Goal: Task Accomplishment & Management: Use online tool/utility

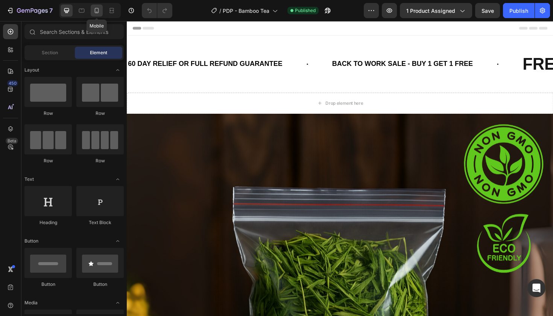
click at [97, 11] on icon at bounding box center [97, 11] width 8 height 8
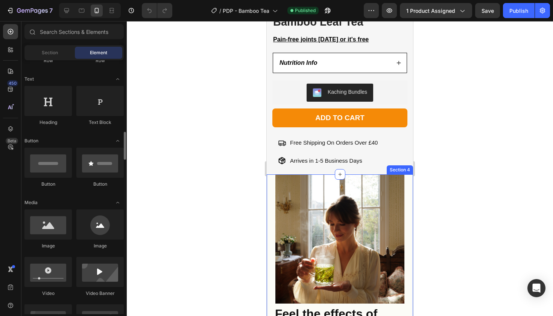
scroll to position [155, 0]
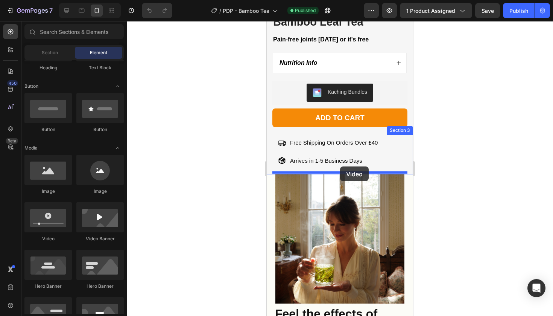
drag, startPoint x: 324, startPoint y: 234, endPoint x: 340, endPoint y: 166, distance: 69.2
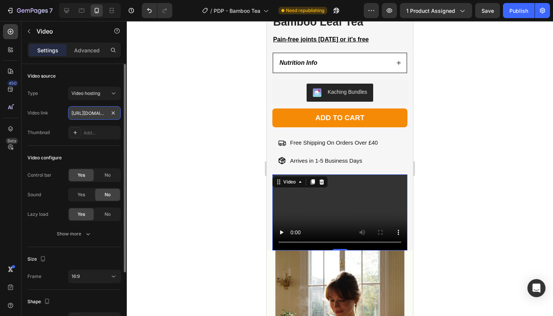
click at [92, 110] on input "[URL][DOMAIN_NAME]" at bounding box center [94, 113] width 53 height 14
click at [84, 112] on input "text" at bounding box center [94, 113] width 53 height 14
paste input "[URL][DOMAIN_NAME]"
type input "[URL][DOMAIN_NAME]"
click at [529, 192] on div at bounding box center [340, 168] width 426 height 295
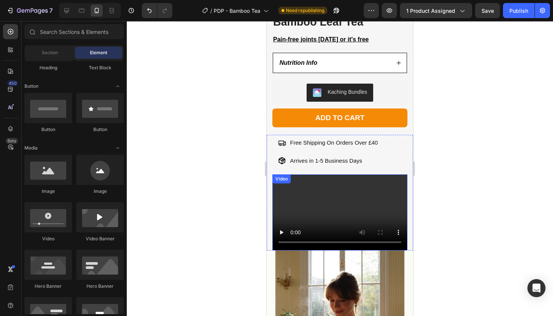
click at [395, 200] on video at bounding box center [340, 212] width 135 height 76
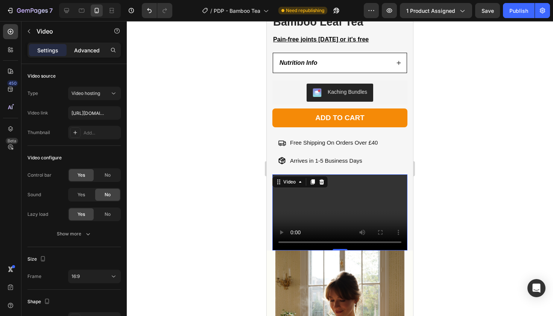
click at [87, 55] on div "Advanced" at bounding box center [87, 50] width 38 height 12
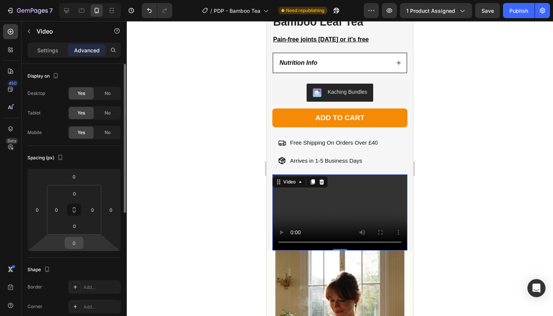
click at [76, 245] on input "0" at bounding box center [74, 242] width 15 height 11
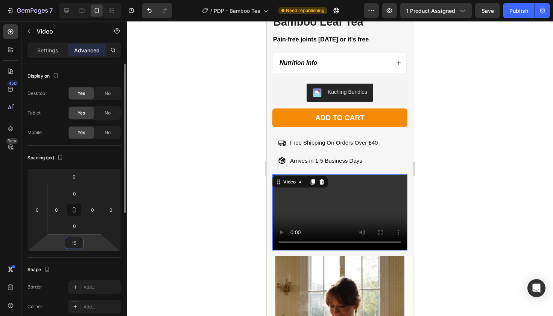
click at [79, 242] on input "15" at bounding box center [74, 242] width 15 height 11
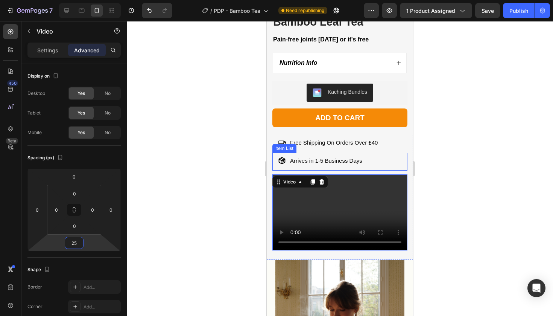
type input "25"
click at [484, 140] on div at bounding box center [340, 168] width 426 height 295
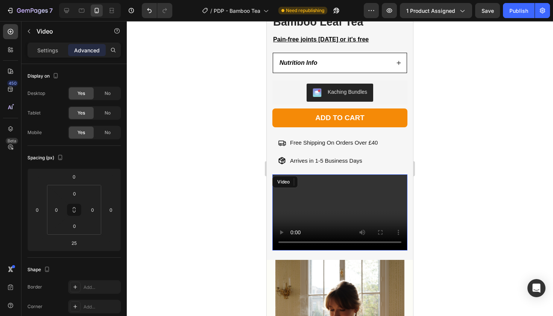
drag, startPoint x: 286, startPoint y: 199, endPoint x: 278, endPoint y: 199, distance: 7.5
click at [286, 199] on video at bounding box center [340, 212] width 135 height 76
click at [78, 174] on input "0" at bounding box center [74, 176] width 15 height 11
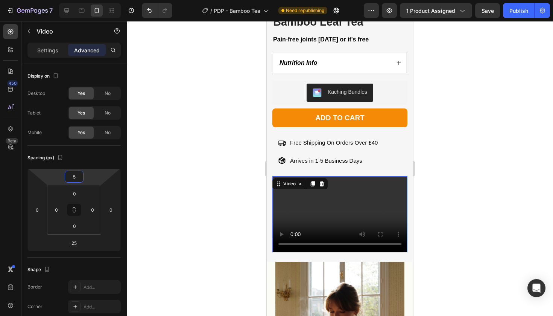
type input "5"
click at [478, 192] on div at bounding box center [340, 168] width 426 height 295
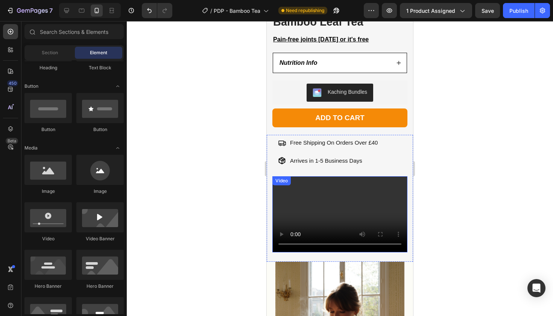
click at [369, 198] on video at bounding box center [340, 214] width 135 height 76
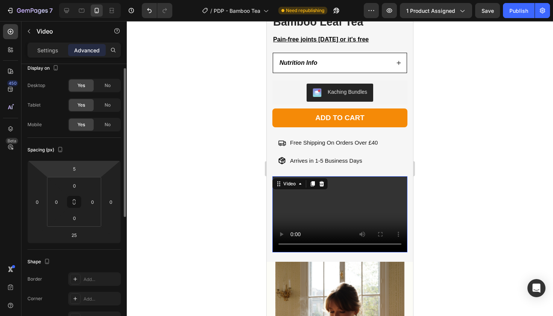
scroll to position [0, 0]
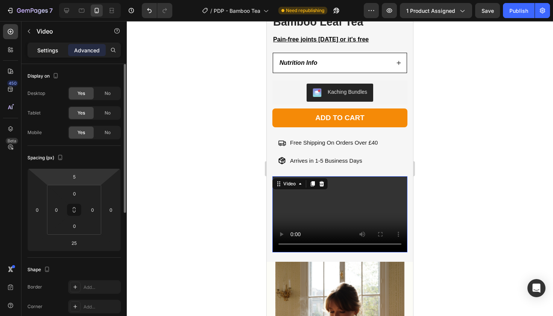
click at [51, 53] on p "Settings" at bounding box center [47, 50] width 21 height 8
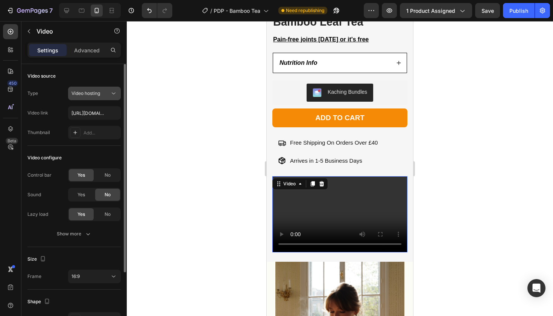
click at [88, 94] on span "Video hosting" at bounding box center [86, 93] width 29 height 6
click at [106, 175] on span "No" at bounding box center [108, 175] width 6 height 7
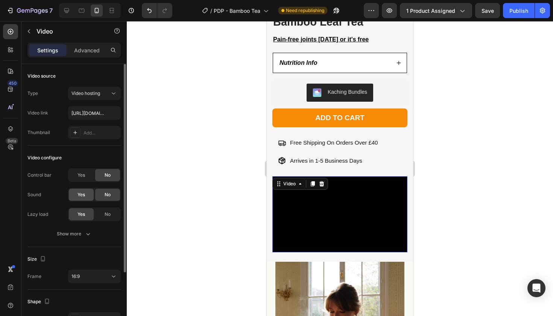
click at [82, 196] on span "Yes" at bounding box center [82, 194] width 8 height 7
click at [326, 224] on video at bounding box center [340, 214] width 135 height 76
click at [73, 227] on button "Show more" at bounding box center [73, 234] width 93 height 14
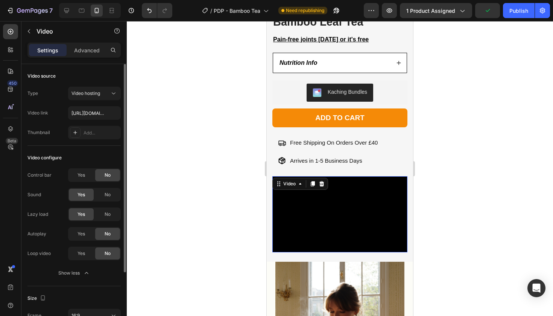
scroll to position [8, 0]
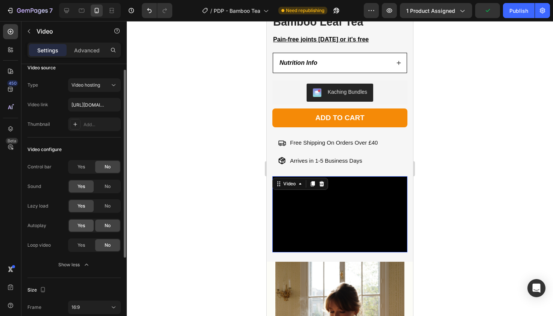
click at [85, 228] on span "Yes" at bounding box center [82, 225] width 8 height 7
click at [104, 227] on div "No" at bounding box center [107, 225] width 25 height 12
click at [84, 171] on div "Yes" at bounding box center [81, 167] width 25 height 12
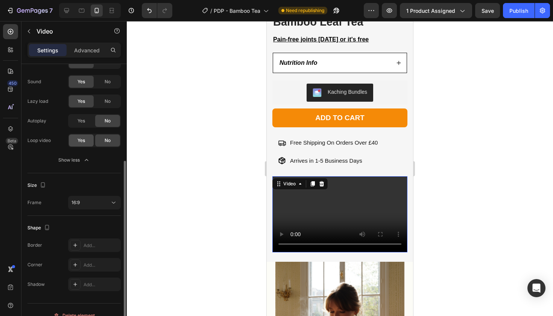
scroll to position [124, 0]
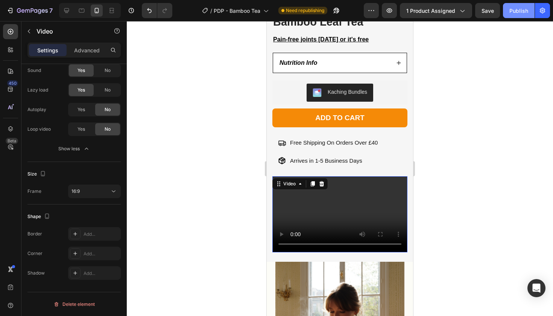
click at [514, 11] on div "Publish" at bounding box center [519, 11] width 19 height 8
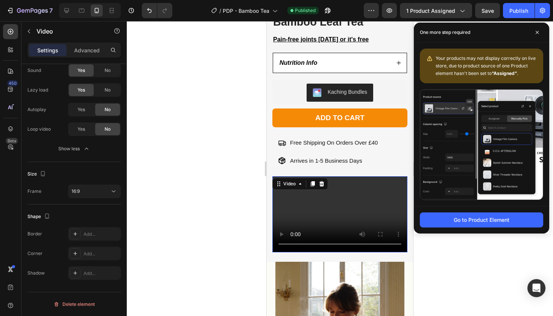
click at [210, 146] on div at bounding box center [340, 168] width 426 height 295
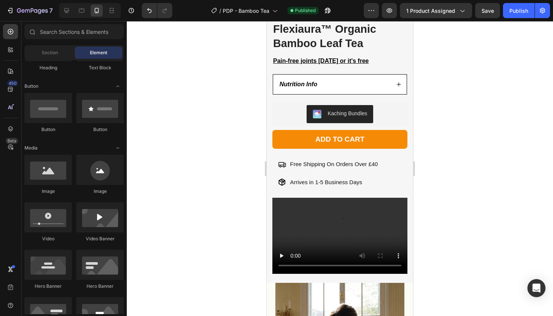
scroll to position [327, 0]
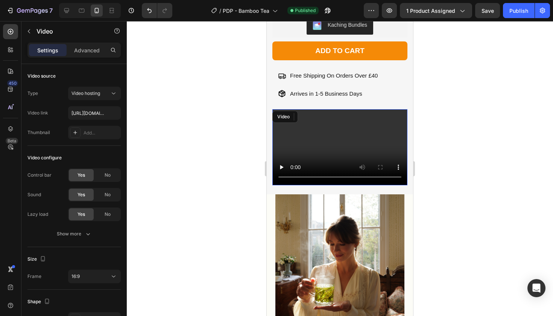
click at [344, 129] on video at bounding box center [340, 147] width 135 height 76
click at [323, 115] on icon at bounding box center [322, 117] width 6 height 6
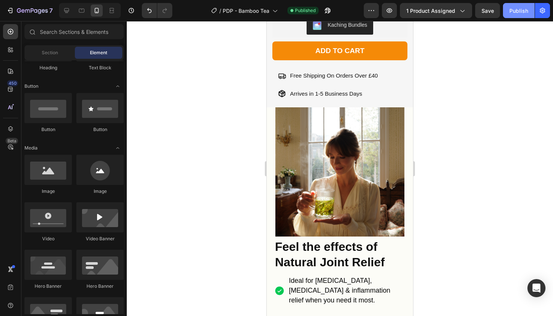
click at [506, 18] on button "Publish" at bounding box center [519, 10] width 32 height 15
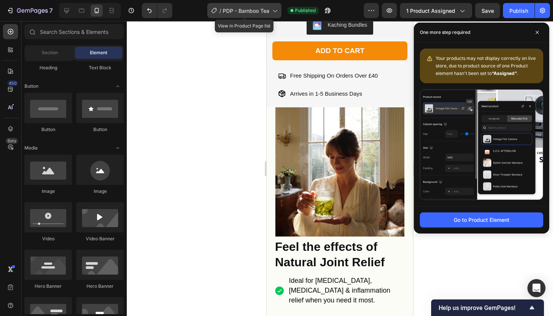
click at [210, 6] on div "/ PDP - Bamboo Tea" at bounding box center [244, 10] width 74 height 15
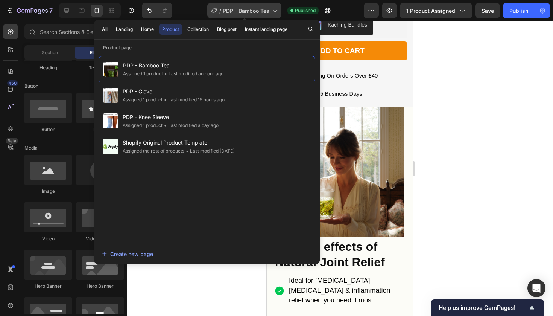
click at [210, 6] on div "/ PDP - Bamboo Tea" at bounding box center [244, 10] width 74 height 15
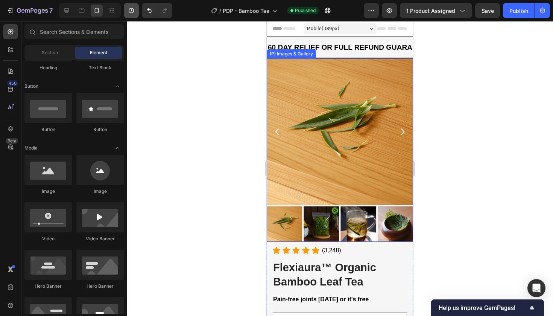
scroll to position [0, 0]
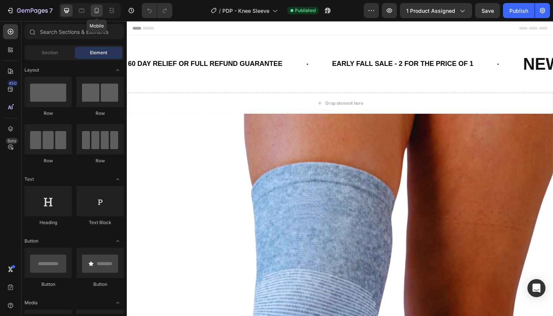
click at [98, 11] on icon at bounding box center [97, 10] width 4 height 5
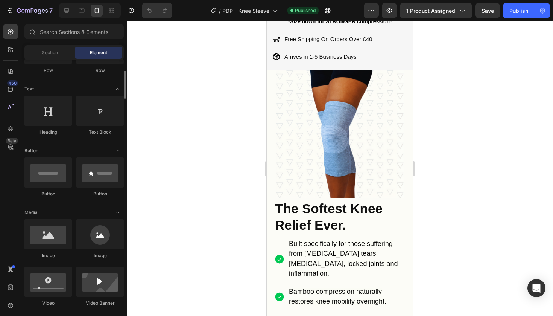
scroll to position [118, 0]
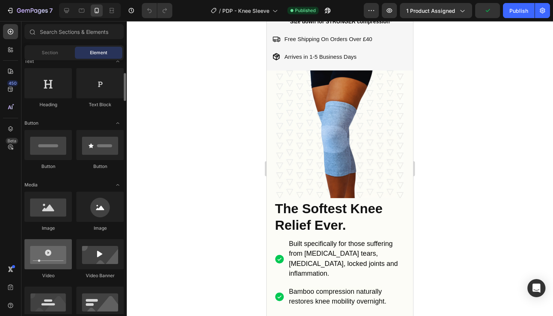
click at [63, 247] on div at bounding box center [47, 254] width 47 height 30
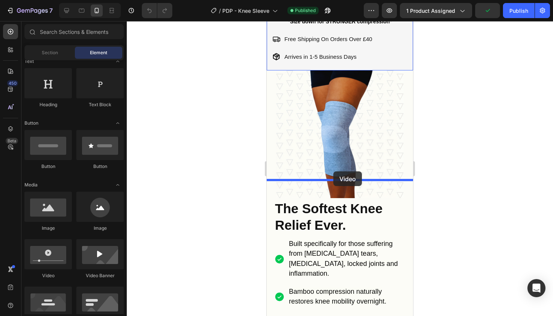
drag, startPoint x: 329, startPoint y: 270, endPoint x: 333, endPoint y: 172, distance: 98.3
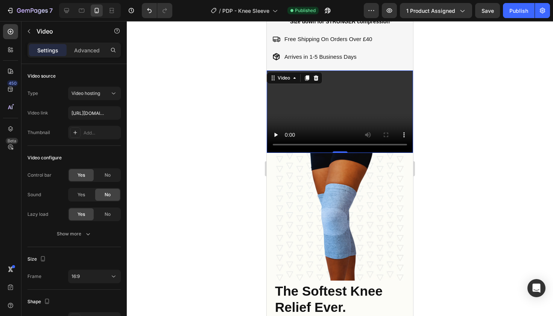
click at [377, 153] on video at bounding box center [340, 111] width 146 height 82
click at [314, 81] on icon at bounding box center [316, 78] width 6 height 6
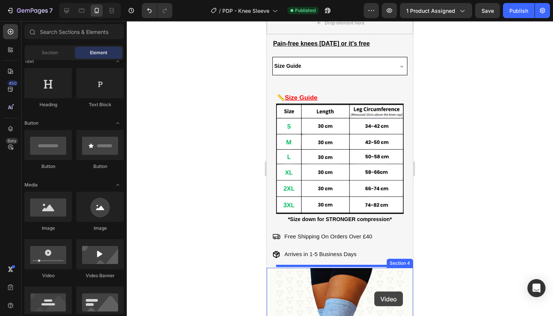
scroll to position [302, 0]
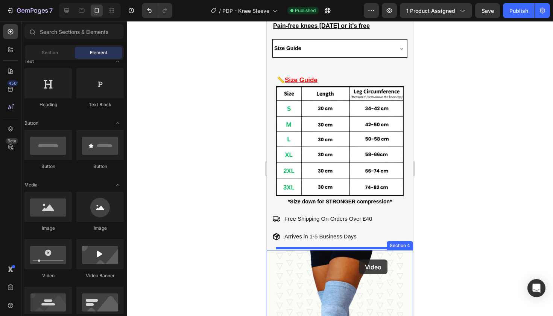
drag, startPoint x: 315, startPoint y: 267, endPoint x: 359, endPoint y: 259, distance: 45.1
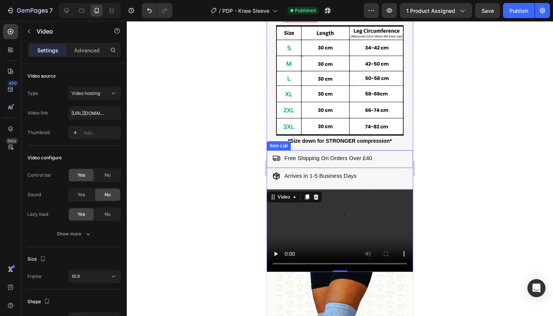
scroll to position [362, 0]
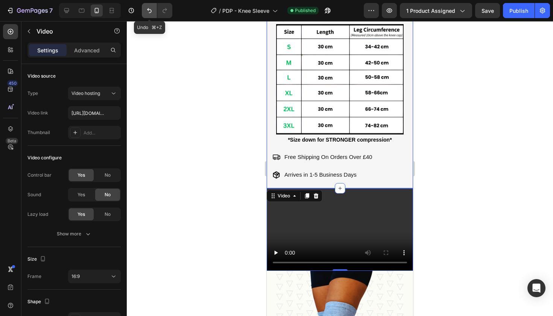
click at [153, 11] on icon "Undo/Redo" at bounding box center [150, 11] width 8 height 8
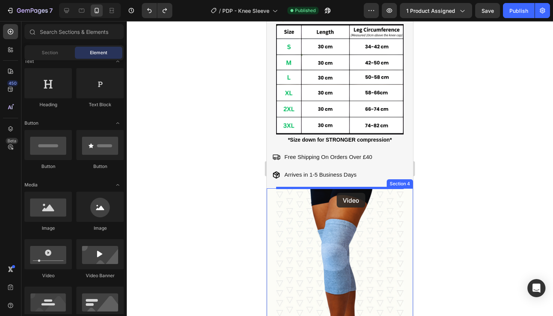
drag, startPoint x: 318, startPoint y: 270, endPoint x: 337, endPoint y: 192, distance: 80.2
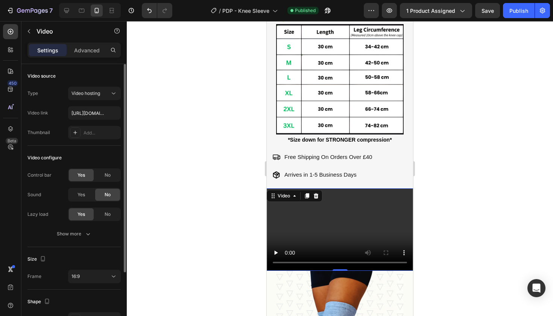
click at [94, 103] on div "Type Video hosting Video link [URL][DOMAIN_NAME] Thumbnail Add..." at bounding box center [73, 113] width 93 height 53
click at [93, 117] on input "[URL][DOMAIN_NAME]" at bounding box center [94, 113] width 53 height 14
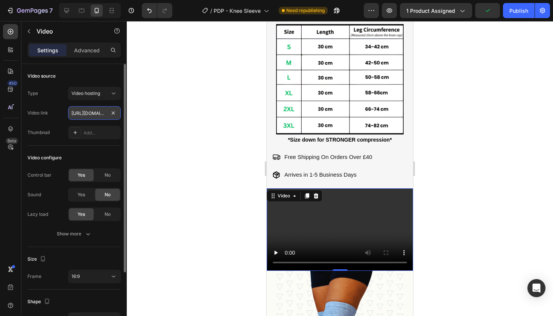
paste input "8ab08d0710a34ad5be9dd91050665b40"
type input "[URL][DOMAIN_NAME]"
click at [86, 148] on div "Video configure Control bar Yes No Sound Yes No Lazy load Yes No Show more" at bounding box center [73, 196] width 93 height 101
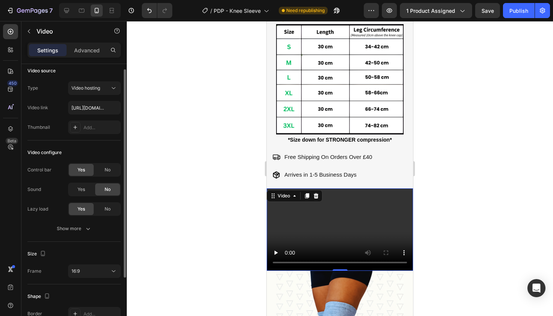
scroll to position [6, 0]
click at [85, 191] on span "Yes" at bounding box center [82, 188] width 8 height 7
click at [85, 227] on icon "button" at bounding box center [88, 228] width 8 height 8
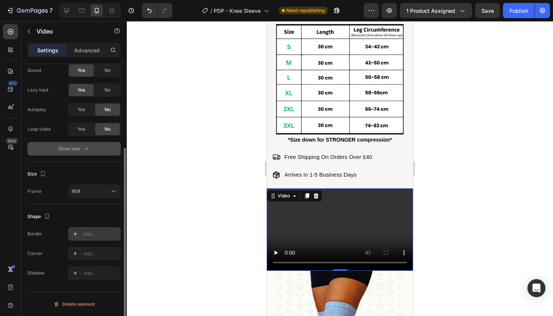
scroll to position [0, 0]
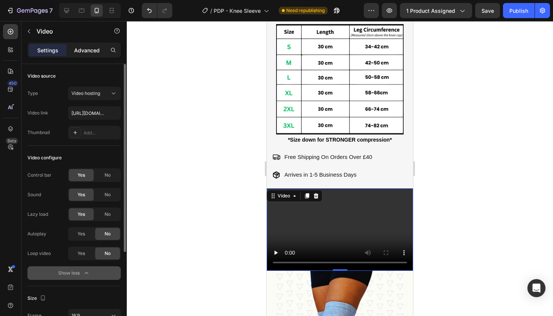
click at [91, 52] on p "Advanced" at bounding box center [87, 50] width 26 height 8
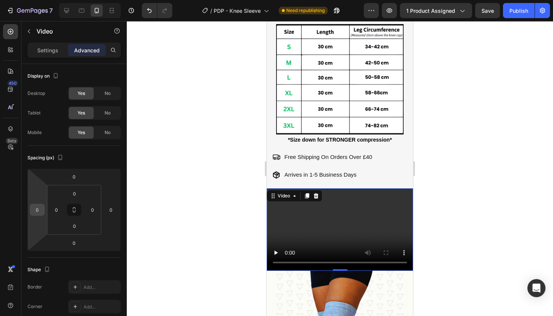
click at [41, 205] on input "0" at bounding box center [37, 209] width 11 height 11
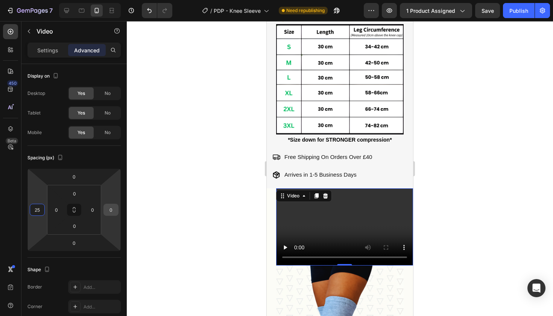
type input "25"
click at [109, 208] on input "0" at bounding box center [110, 209] width 11 height 11
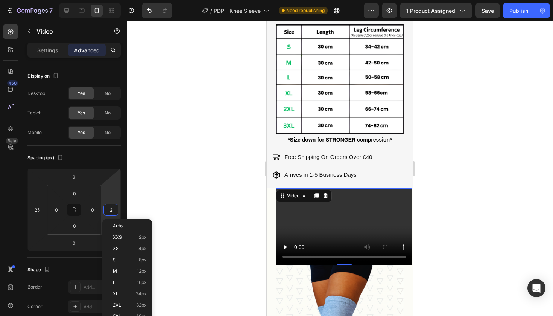
type input "25"
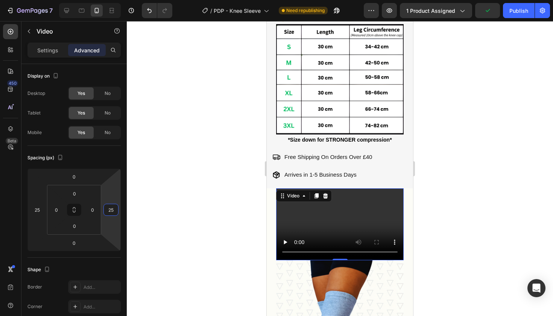
click at [110, 213] on input "25" at bounding box center [110, 209] width 11 height 11
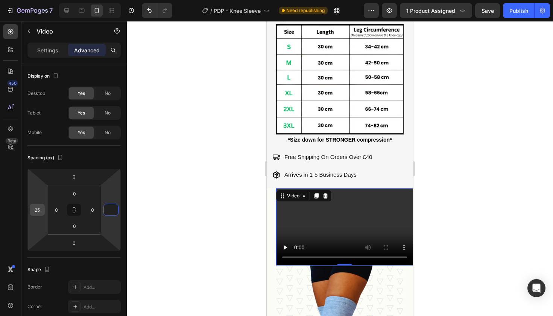
click at [32, 209] on input "25" at bounding box center [37, 209] width 11 height 11
type input "0"
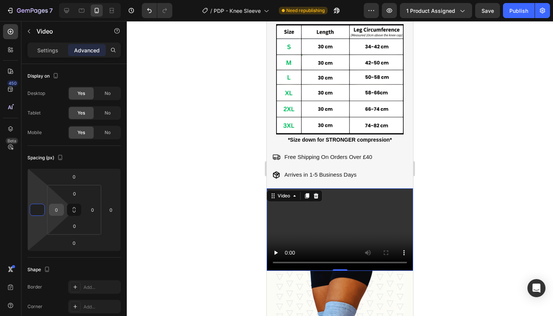
type input "0"
click at [55, 209] on input "0" at bounding box center [56, 209] width 11 height 11
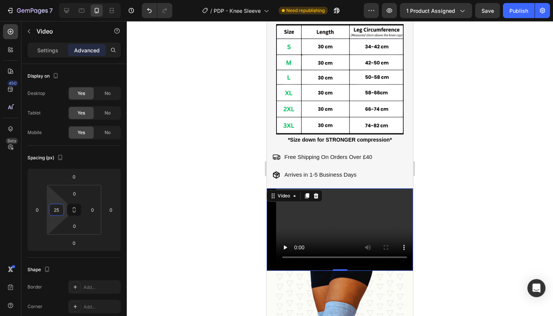
type input "2"
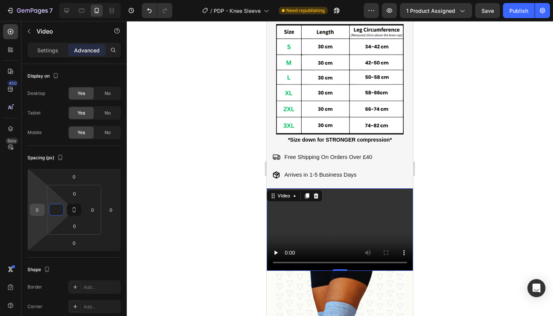
type input "0"
click at [34, 213] on input "0" at bounding box center [37, 209] width 11 height 11
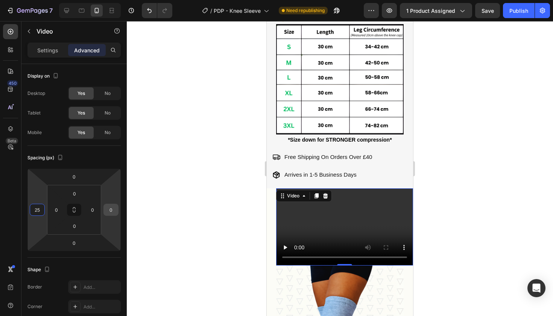
type input "25"
click at [109, 209] on input "0" at bounding box center [110, 209] width 11 height 11
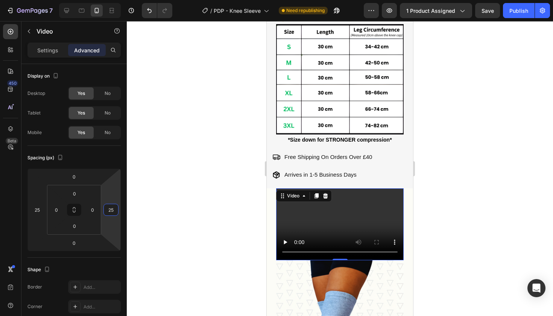
type input "25"
click at [292, 228] on video at bounding box center [340, 224] width 128 height 72
click at [44, 57] on div "Settings Advanced" at bounding box center [73, 50] width 93 height 15
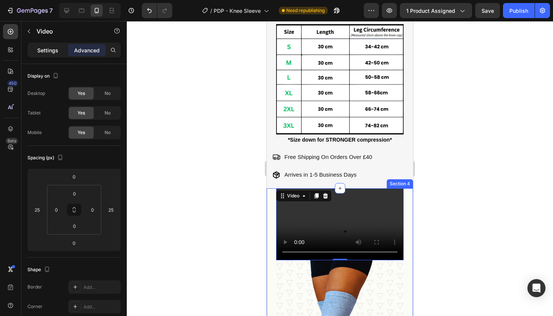
click at [52, 48] on p "Settings" at bounding box center [47, 50] width 21 height 8
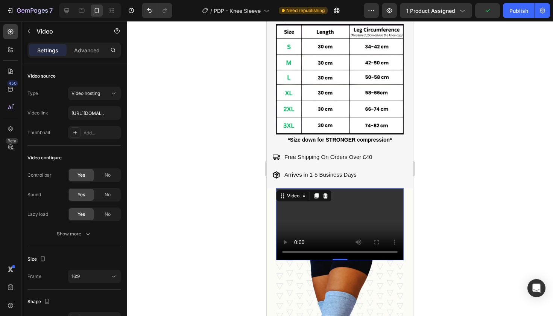
click at [349, 238] on video at bounding box center [340, 224] width 128 height 72
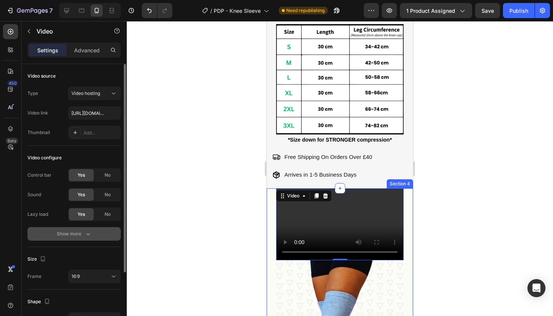
click at [79, 231] on div "Show more" at bounding box center [74, 234] width 35 height 8
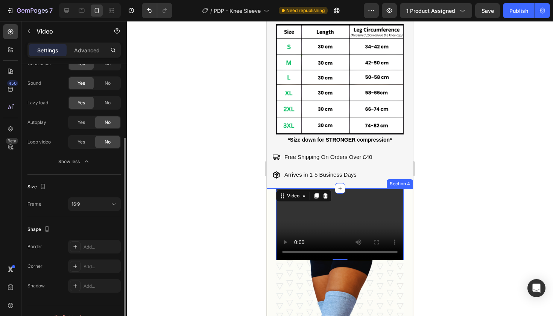
scroll to position [111, 0]
click at [96, 190] on div "Size" at bounding box center [73, 187] width 93 height 12
click at [96, 202] on div "16:9" at bounding box center [91, 204] width 38 height 7
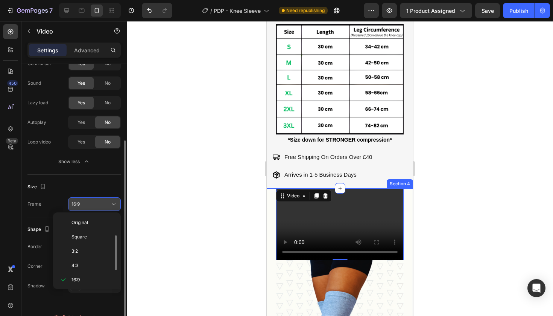
scroll to position [14, 0]
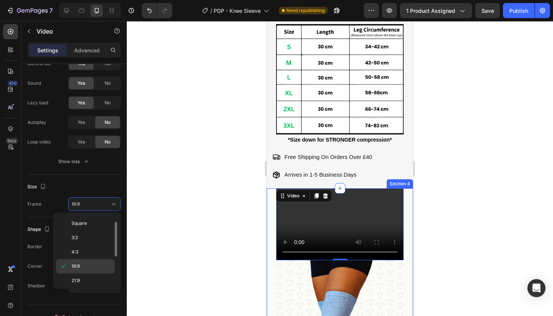
click at [73, 268] on span "16:9" at bounding box center [76, 266] width 8 height 7
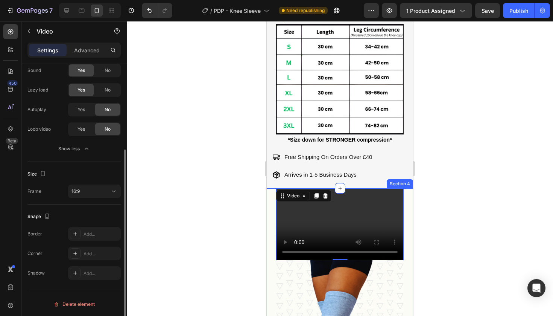
scroll to position [0, 0]
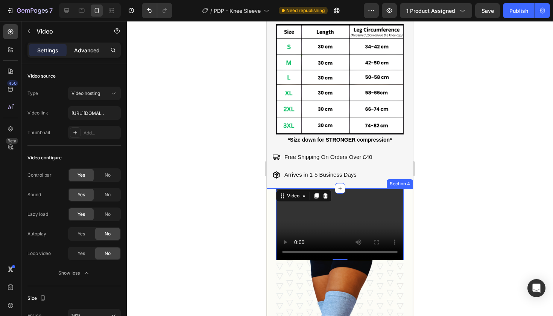
click at [84, 47] on p "Advanced" at bounding box center [87, 50] width 26 height 8
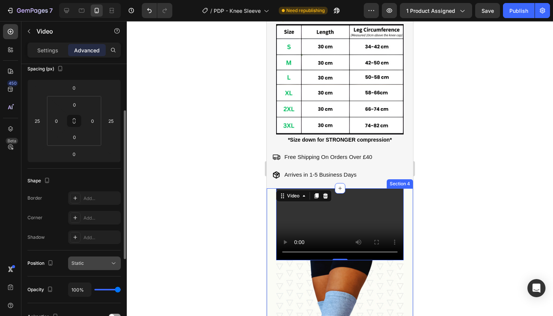
scroll to position [90, 0]
click at [46, 50] on p "Settings" at bounding box center [47, 50] width 21 height 8
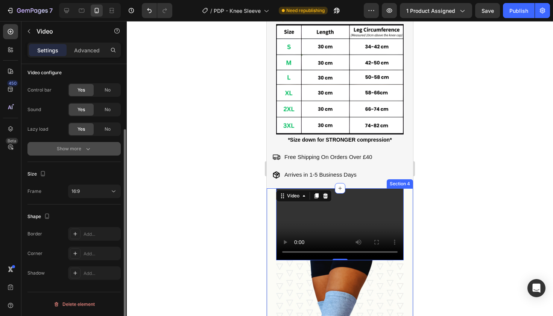
click at [62, 145] on div "Show more" at bounding box center [74, 149] width 35 height 8
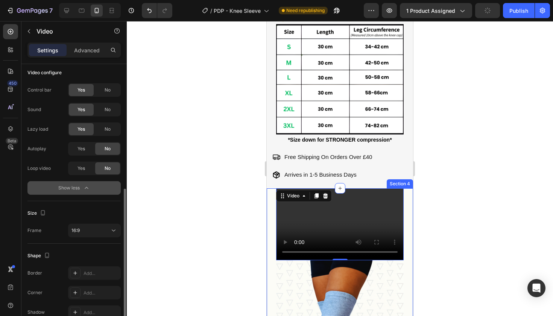
scroll to position [124, 0]
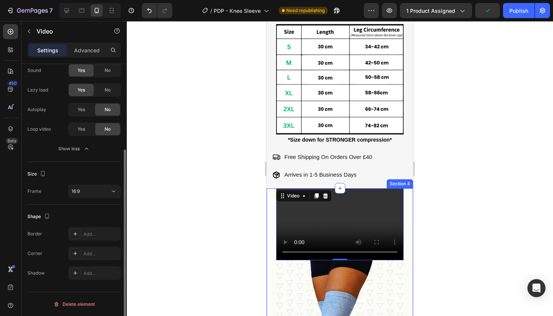
click at [116, 183] on div "Size Frame 16:9" at bounding box center [73, 183] width 93 height 43
click at [108, 196] on button "16:9" at bounding box center [94, 191] width 53 height 14
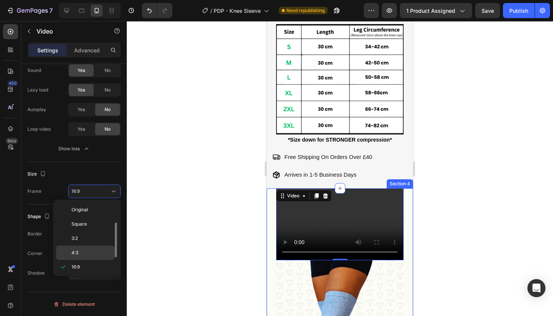
scroll to position [14, 0]
click at [87, 233] on div "4:3" at bounding box center [85, 239] width 59 height 14
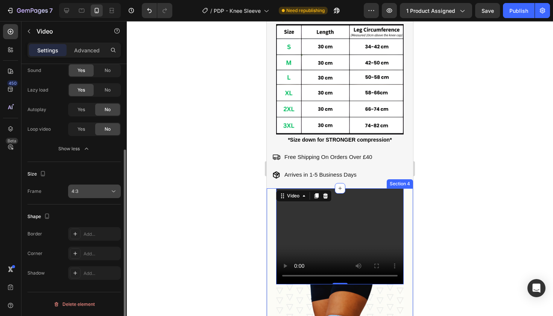
click at [97, 196] on button "4:3" at bounding box center [94, 191] width 53 height 14
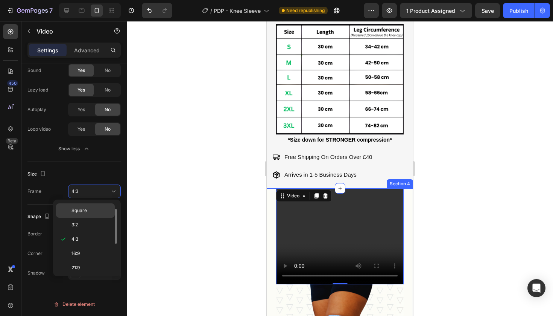
click at [95, 209] on p "Square" at bounding box center [92, 210] width 40 height 7
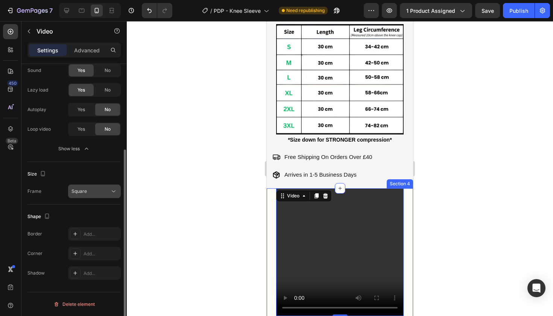
click at [101, 194] on div "Square" at bounding box center [91, 191] width 38 height 7
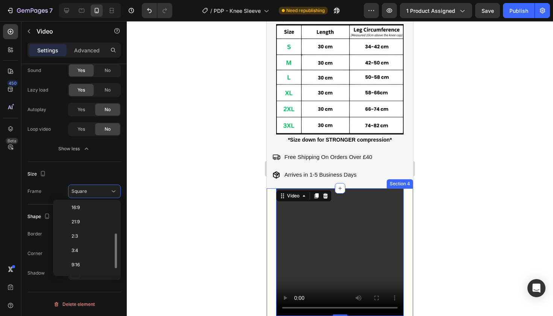
scroll to position [0, 0]
click at [93, 209] on p "Original" at bounding box center [92, 209] width 40 height 7
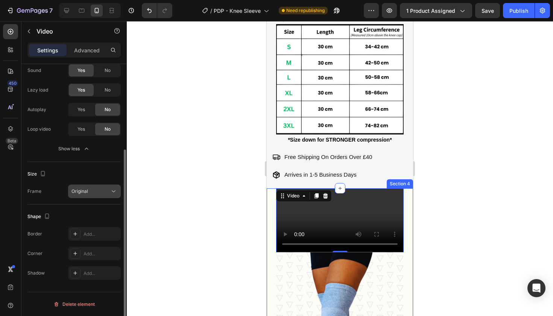
click at [99, 198] on button "Original" at bounding box center [94, 191] width 53 height 14
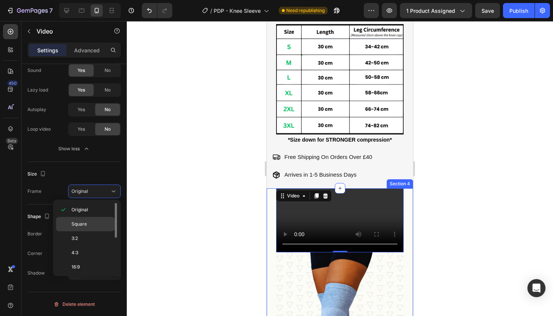
scroll to position [73, 0]
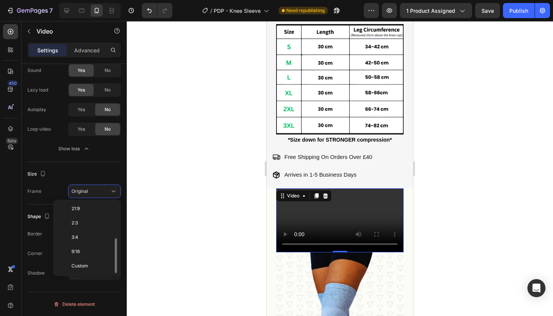
click at [530, 133] on div at bounding box center [340, 168] width 426 height 295
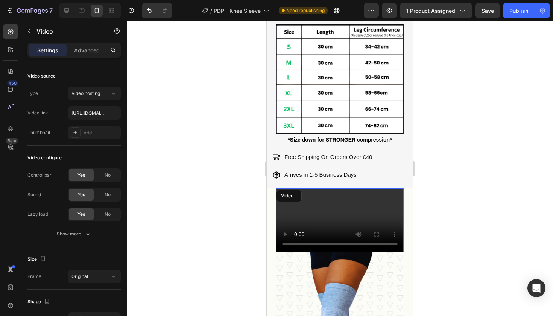
click at [363, 217] on video at bounding box center [340, 220] width 128 height 64
click at [88, 54] on p "Advanced" at bounding box center [87, 50] width 26 height 8
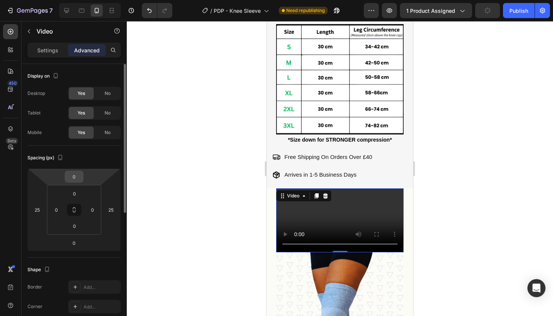
click at [80, 177] on input "0" at bounding box center [74, 176] width 15 height 11
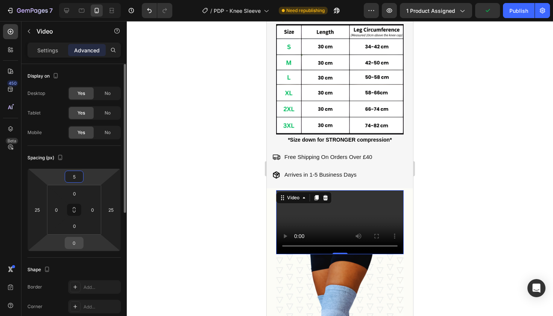
type input "5"
click at [75, 241] on input "0" at bounding box center [74, 242] width 15 height 11
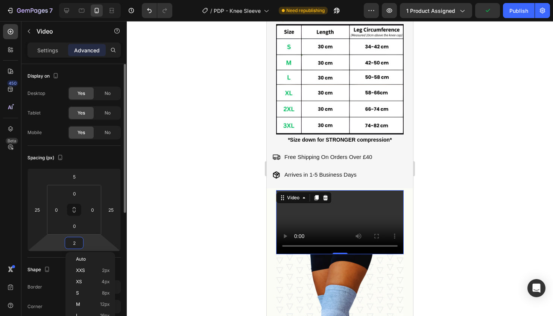
type input "25"
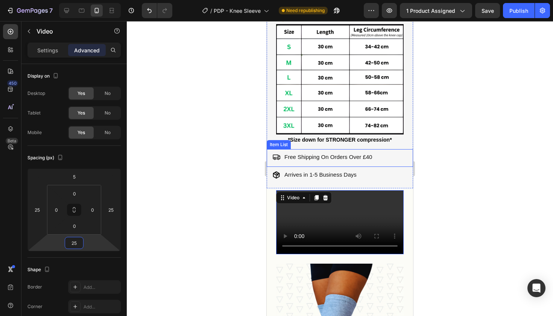
click at [462, 149] on div at bounding box center [340, 168] width 426 height 295
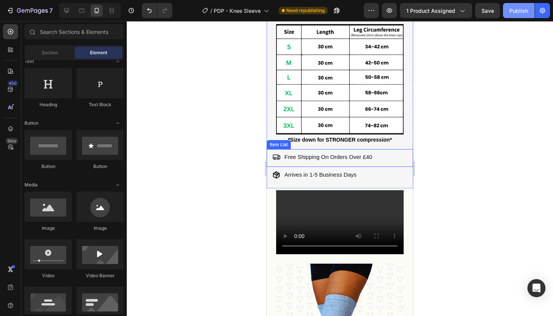
click at [519, 8] on div "Publish" at bounding box center [519, 11] width 19 height 8
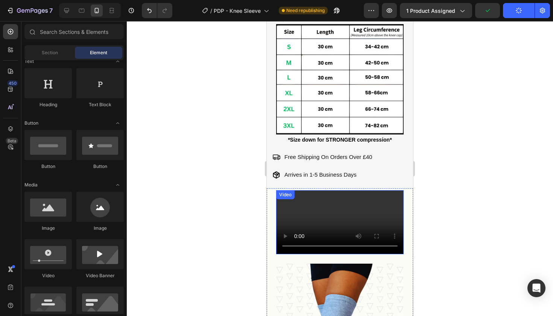
click at [356, 240] on video at bounding box center [340, 222] width 128 height 64
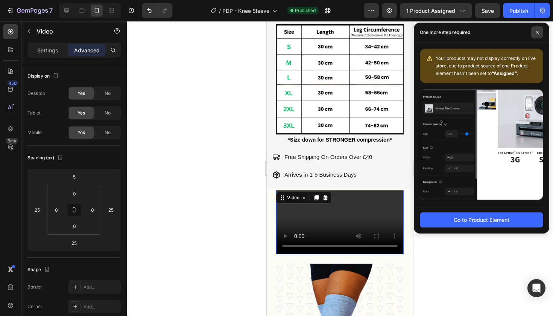
click at [534, 32] on span at bounding box center [538, 32] width 12 height 12
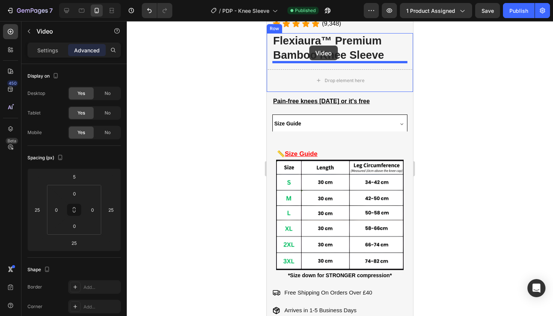
scroll to position [219, 0]
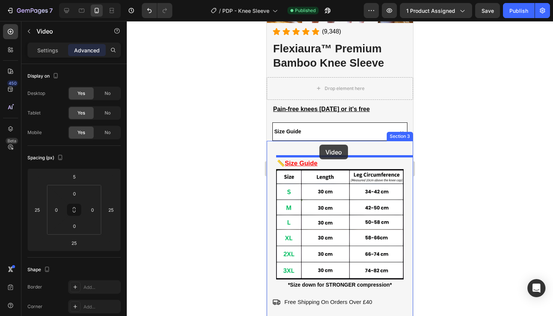
drag, startPoint x: 292, startPoint y: 198, endPoint x: 320, endPoint y: 145, distance: 60.1
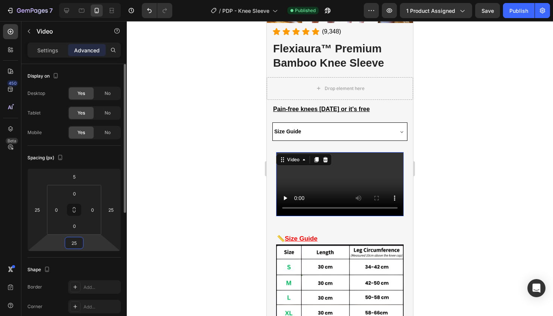
click at [77, 247] on input "25" at bounding box center [74, 242] width 15 height 11
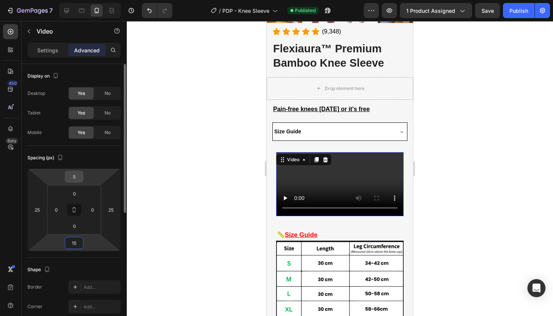
type input "15"
click at [74, 178] on input "5" at bounding box center [74, 176] width 15 height 11
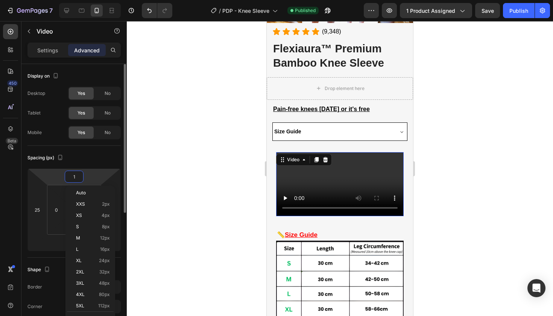
type input "10"
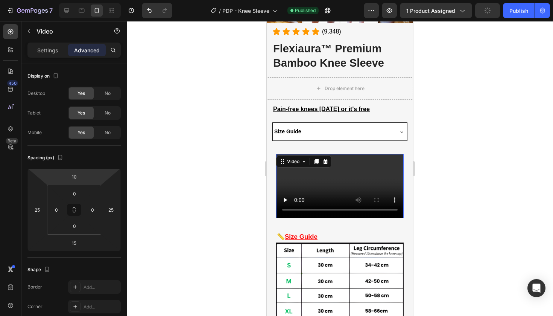
click at [540, 169] on div at bounding box center [340, 168] width 426 height 295
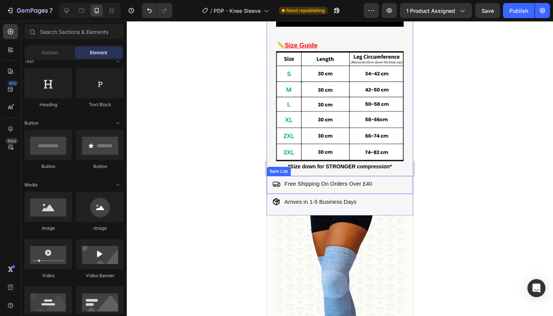
scroll to position [241, 0]
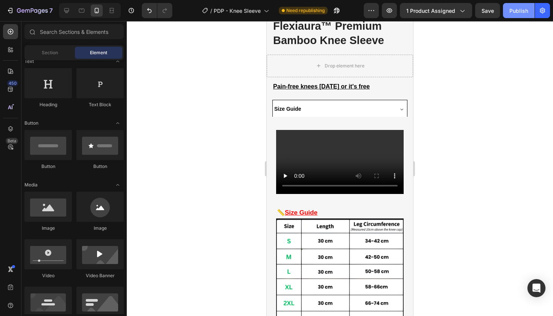
click at [517, 10] on div "Publish" at bounding box center [519, 11] width 19 height 8
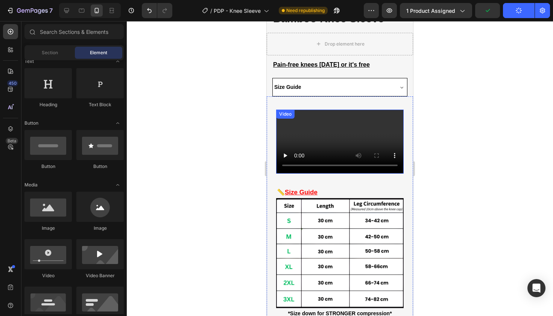
scroll to position [270, 0]
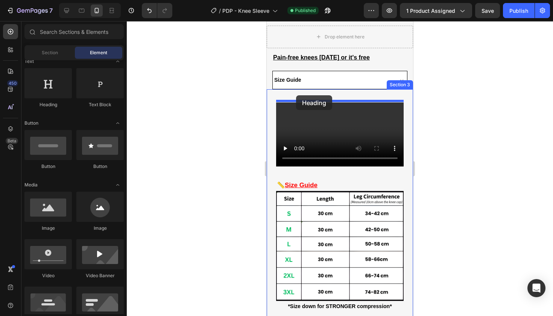
drag, startPoint x: 320, startPoint y: 95, endPoint x: 296, endPoint y: 95, distance: 23.3
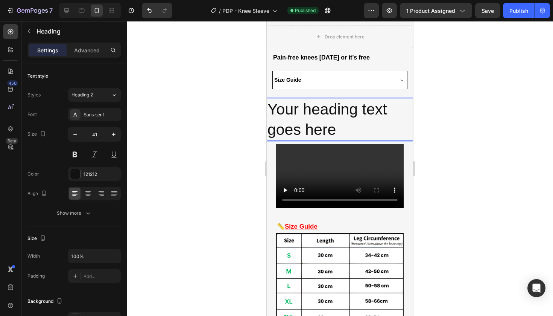
click at [299, 107] on p "Your heading text goes here" at bounding box center [340, 119] width 145 height 40
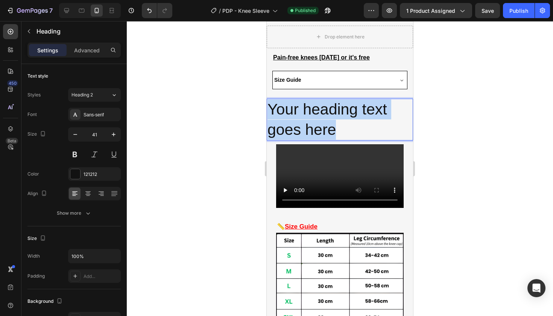
click at [299, 107] on p "Your heading text goes here" at bounding box center [340, 119] width 145 height 40
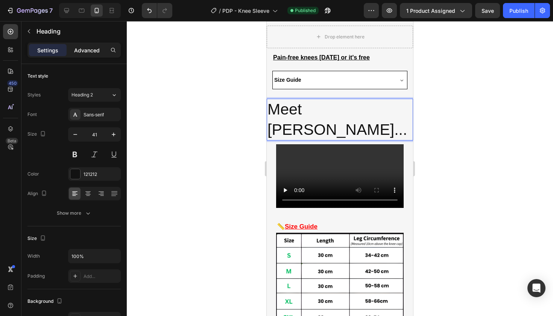
click at [101, 53] on div "Advanced" at bounding box center [87, 50] width 38 height 12
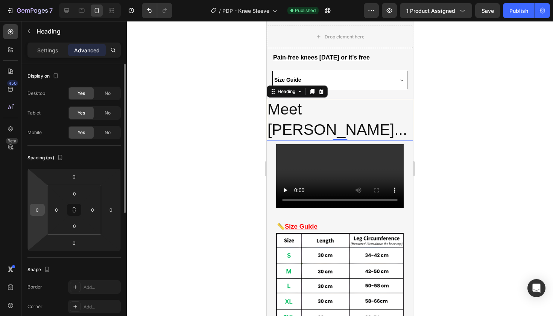
click at [35, 209] on input "0" at bounding box center [37, 209] width 11 height 11
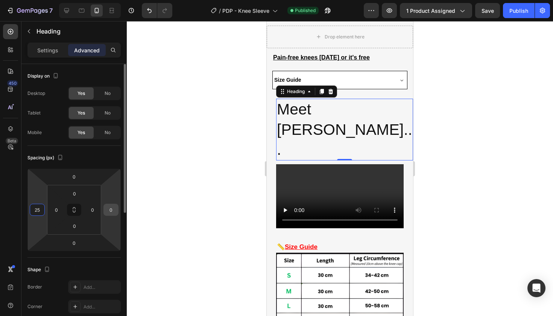
type input "25"
click at [110, 206] on input "0" at bounding box center [110, 209] width 11 height 11
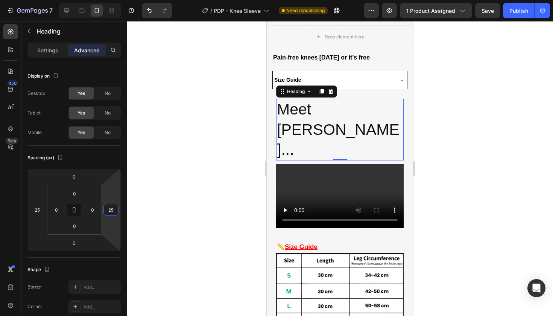
type input "25"
click at [302, 114] on p "Meet [PERSON_NAME]..." at bounding box center [340, 129] width 126 height 60
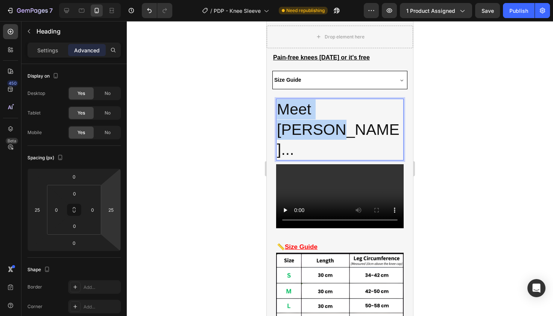
click at [302, 114] on p "Meet [PERSON_NAME]..." at bounding box center [340, 129] width 126 height 60
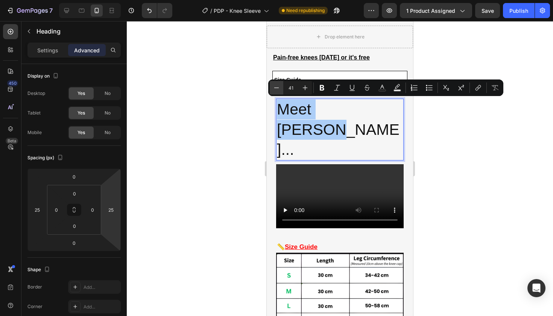
click at [276, 90] on icon "Editor contextual toolbar" at bounding box center [277, 88] width 8 height 8
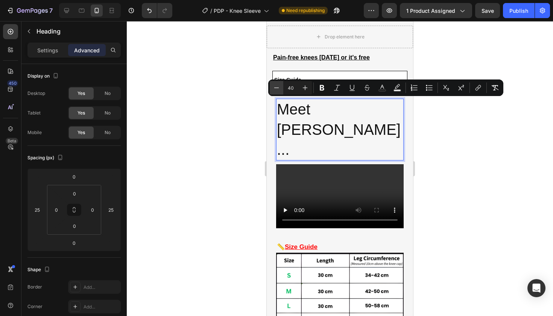
click at [276, 90] on icon "Editor contextual toolbar" at bounding box center [277, 88] width 8 height 8
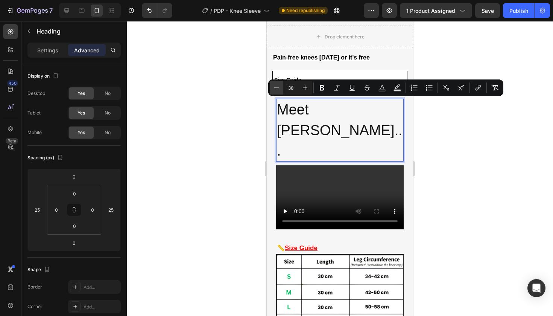
click at [276, 90] on icon "Editor contextual toolbar" at bounding box center [277, 88] width 8 height 8
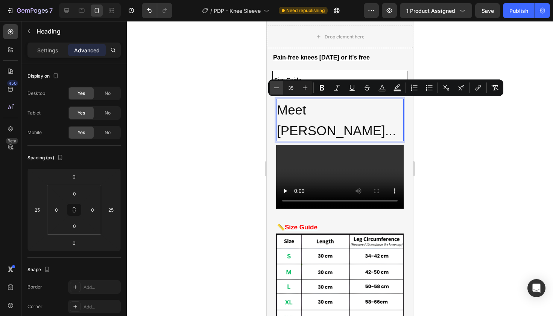
click at [276, 90] on icon "Editor contextual toolbar" at bounding box center [277, 88] width 8 height 8
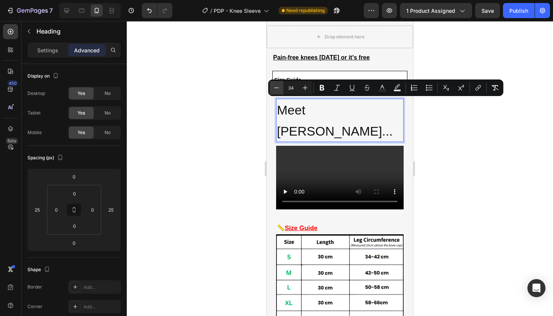
click at [276, 90] on icon "Editor contextual toolbar" at bounding box center [277, 88] width 8 height 8
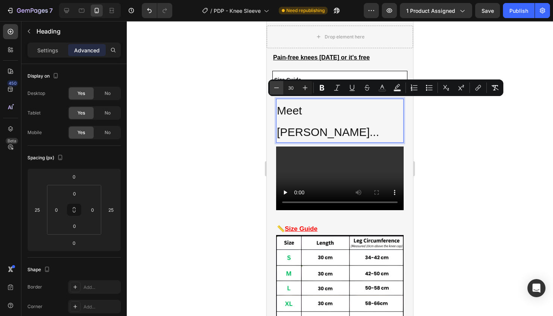
click at [276, 90] on icon "Editor contextual toolbar" at bounding box center [277, 88] width 8 height 8
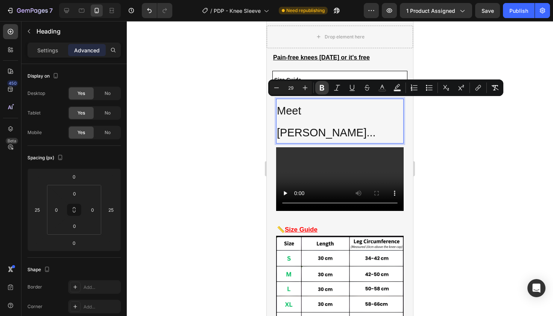
click at [327, 82] on button "Bold" at bounding box center [322, 88] width 14 height 14
click at [273, 93] on button "Minus" at bounding box center [277, 88] width 14 height 14
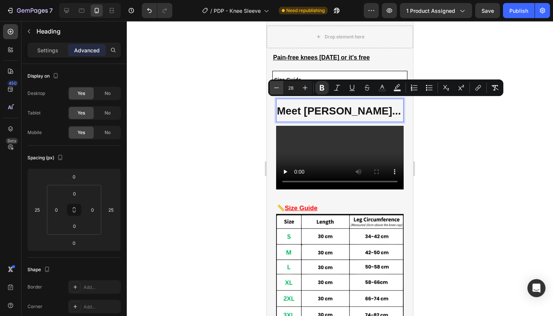
click at [273, 93] on button "Minus" at bounding box center [277, 88] width 14 height 14
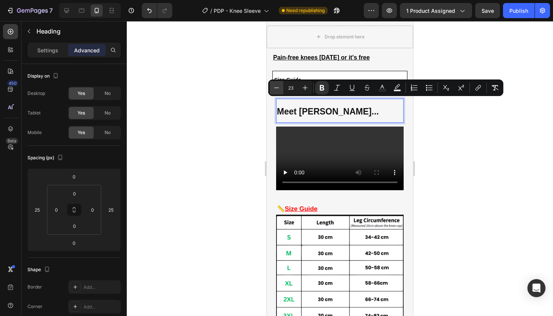
click at [273, 93] on button "Minus" at bounding box center [277, 88] width 14 height 14
type input "22"
click at [51, 49] on p "Settings" at bounding box center [47, 50] width 21 height 8
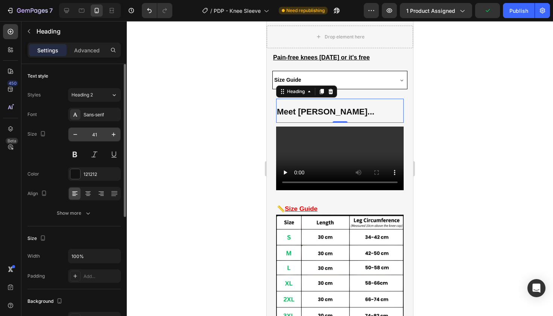
click at [91, 136] on input "41" at bounding box center [94, 135] width 25 height 14
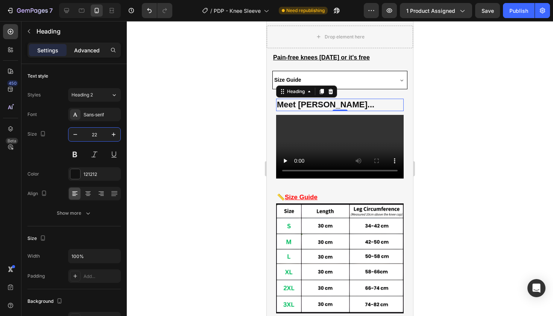
type input "22"
click at [89, 50] on p "Advanced" at bounding box center [87, 50] width 26 height 8
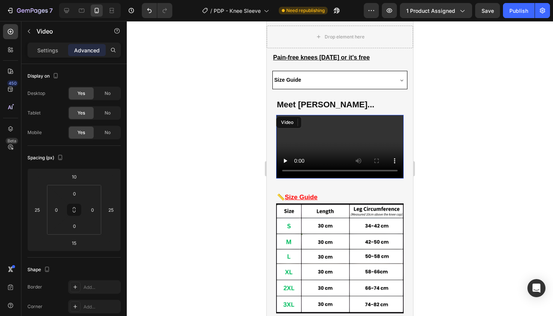
click at [311, 140] on video at bounding box center [340, 147] width 128 height 64
click at [78, 176] on input "10" at bounding box center [74, 176] width 15 height 11
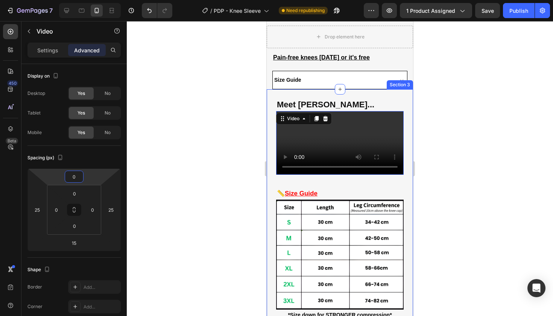
type input "0"
click at [500, 107] on div at bounding box center [340, 168] width 426 height 295
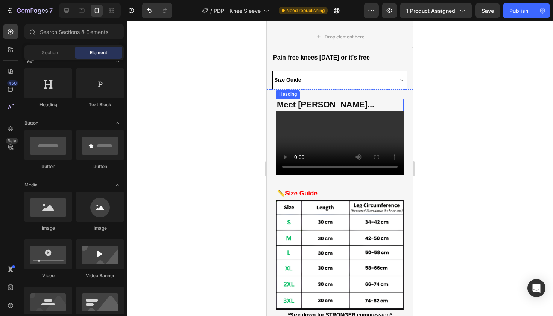
click at [366, 102] on p "⁠⁠⁠⁠⁠⁠⁠ Meet [PERSON_NAME]..." at bounding box center [340, 104] width 126 height 11
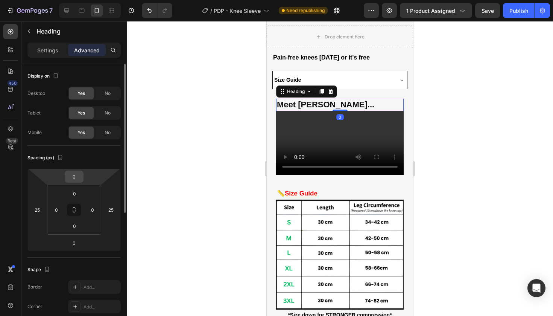
click at [75, 177] on input "0" at bounding box center [74, 176] width 15 height 11
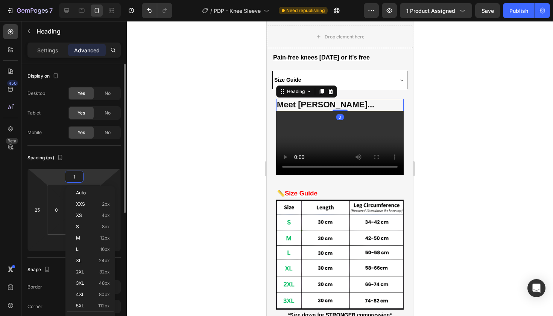
type input "10"
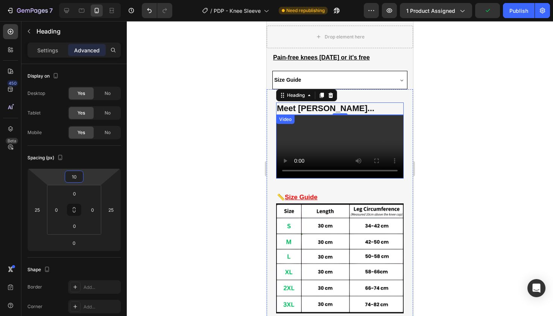
click at [427, 116] on div at bounding box center [340, 168] width 426 height 295
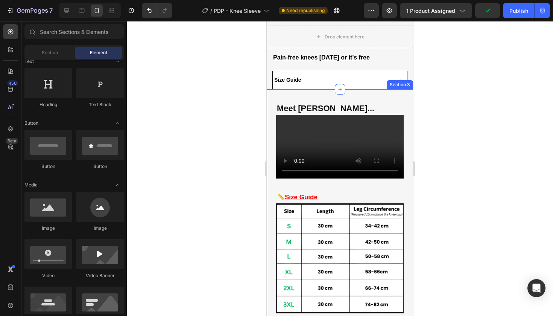
click at [485, 58] on div at bounding box center [340, 168] width 426 height 295
click at [528, 11] on div "Publish" at bounding box center [519, 11] width 19 height 8
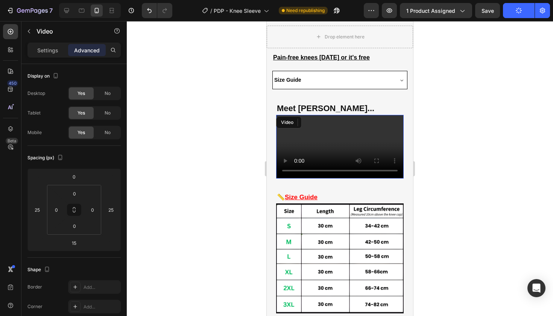
click at [381, 127] on video at bounding box center [340, 147] width 128 height 64
click at [283, 179] on video at bounding box center [340, 147] width 128 height 64
click at [285, 179] on video at bounding box center [340, 147] width 128 height 64
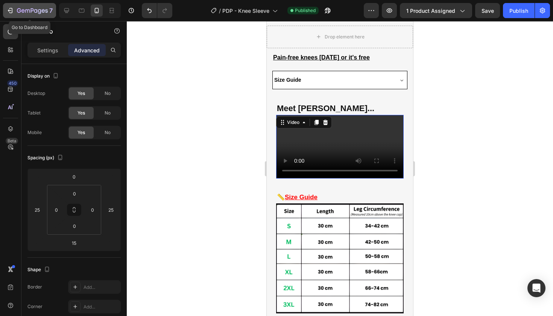
click at [20, 12] on icon "button" at bounding box center [19, 10] width 4 height 5
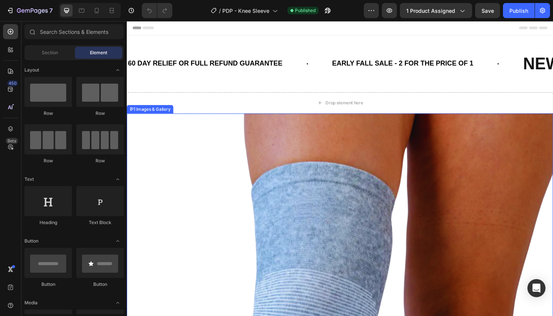
scroll to position [7, 0]
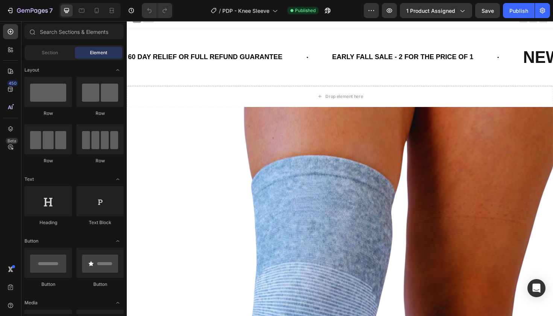
click at [88, 11] on div at bounding box center [90, 10] width 62 height 15
click at [94, 11] on icon at bounding box center [97, 11] width 8 height 8
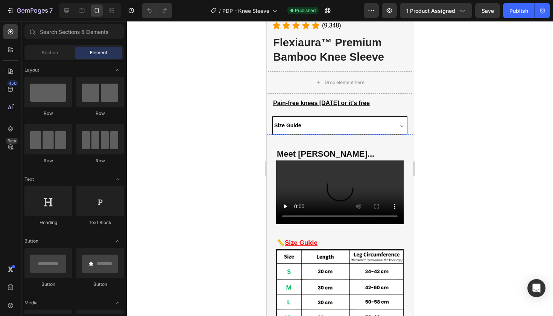
scroll to position [299, 0]
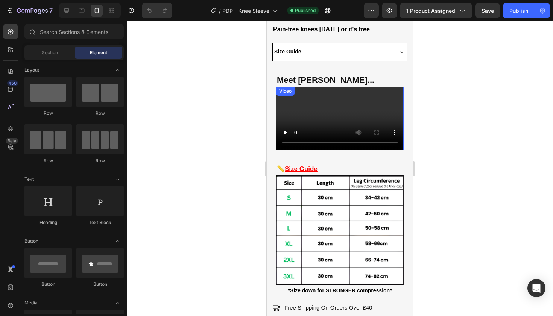
click at [300, 131] on video at bounding box center [340, 119] width 128 height 64
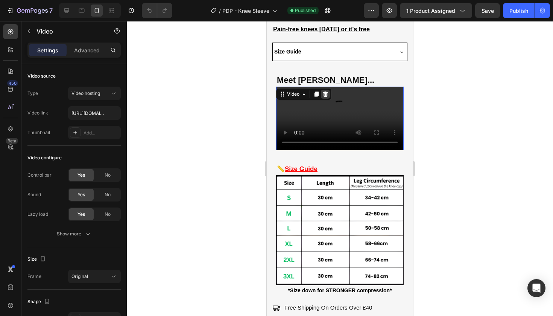
click at [327, 94] on icon at bounding box center [325, 93] width 5 height 5
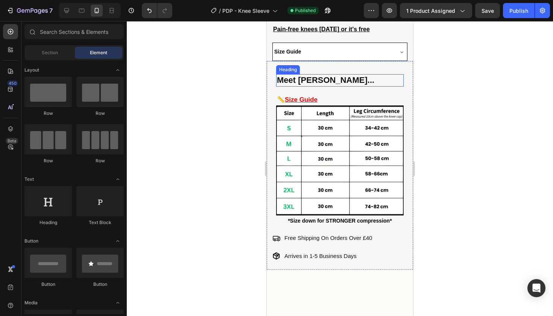
click at [335, 82] on h2 "Meet [PERSON_NAME]..." at bounding box center [340, 80] width 128 height 12
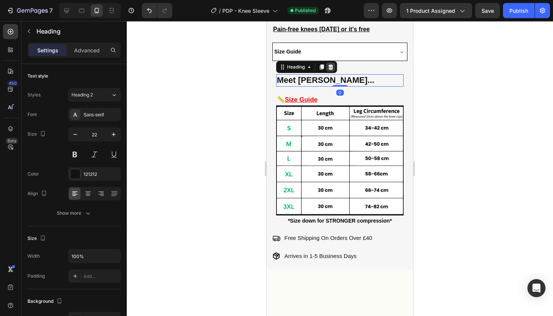
click at [334, 67] on icon at bounding box center [331, 67] width 6 height 6
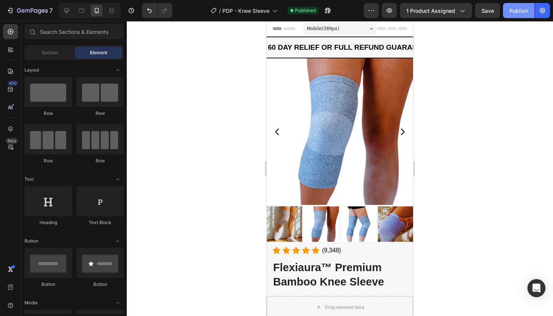
scroll to position [0, 0]
click at [504, 11] on button "Publish" at bounding box center [519, 10] width 32 height 15
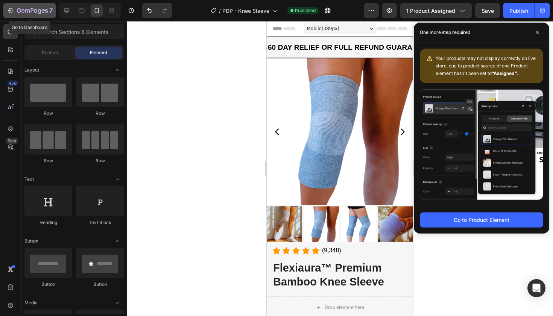
click at [25, 6] on div "7" at bounding box center [35, 10] width 36 height 9
